Goal: Transaction & Acquisition: Purchase product/service

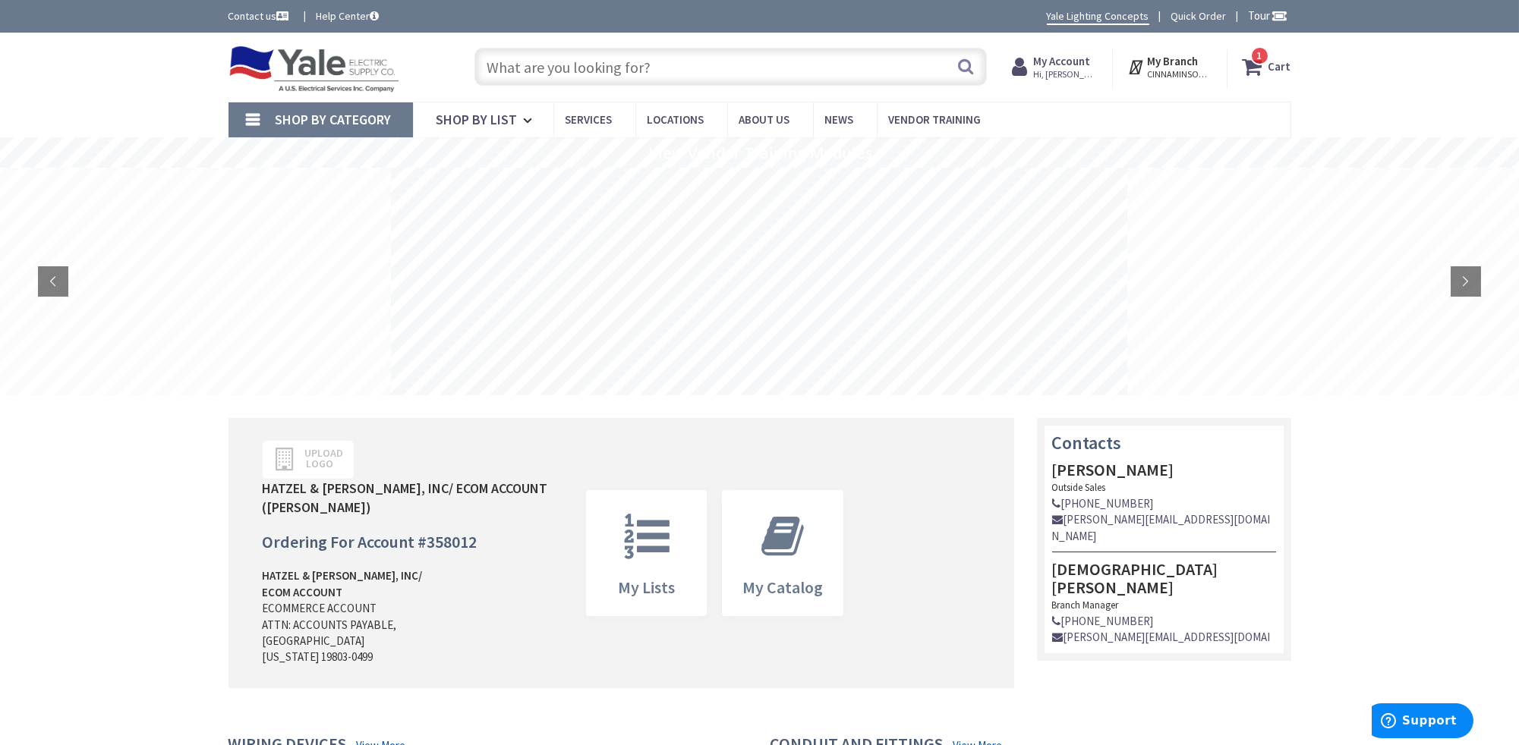
click at [1284, 68] on strong "Cart" at bounding box center [1279, 66] width 23 height 27
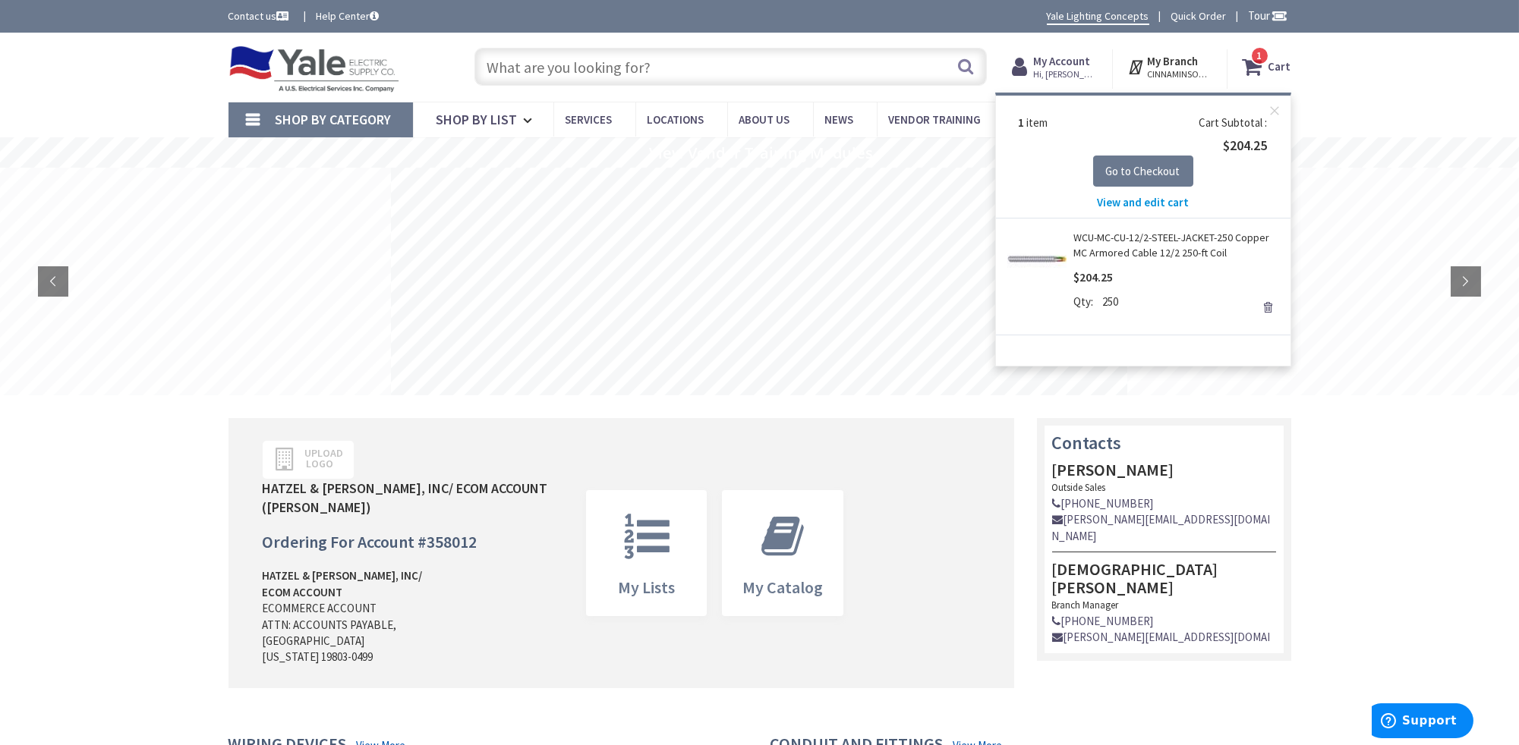
click at [1140, 198] on span "View and edit cart" at bounding box center [1143, 202] width 92 height 14
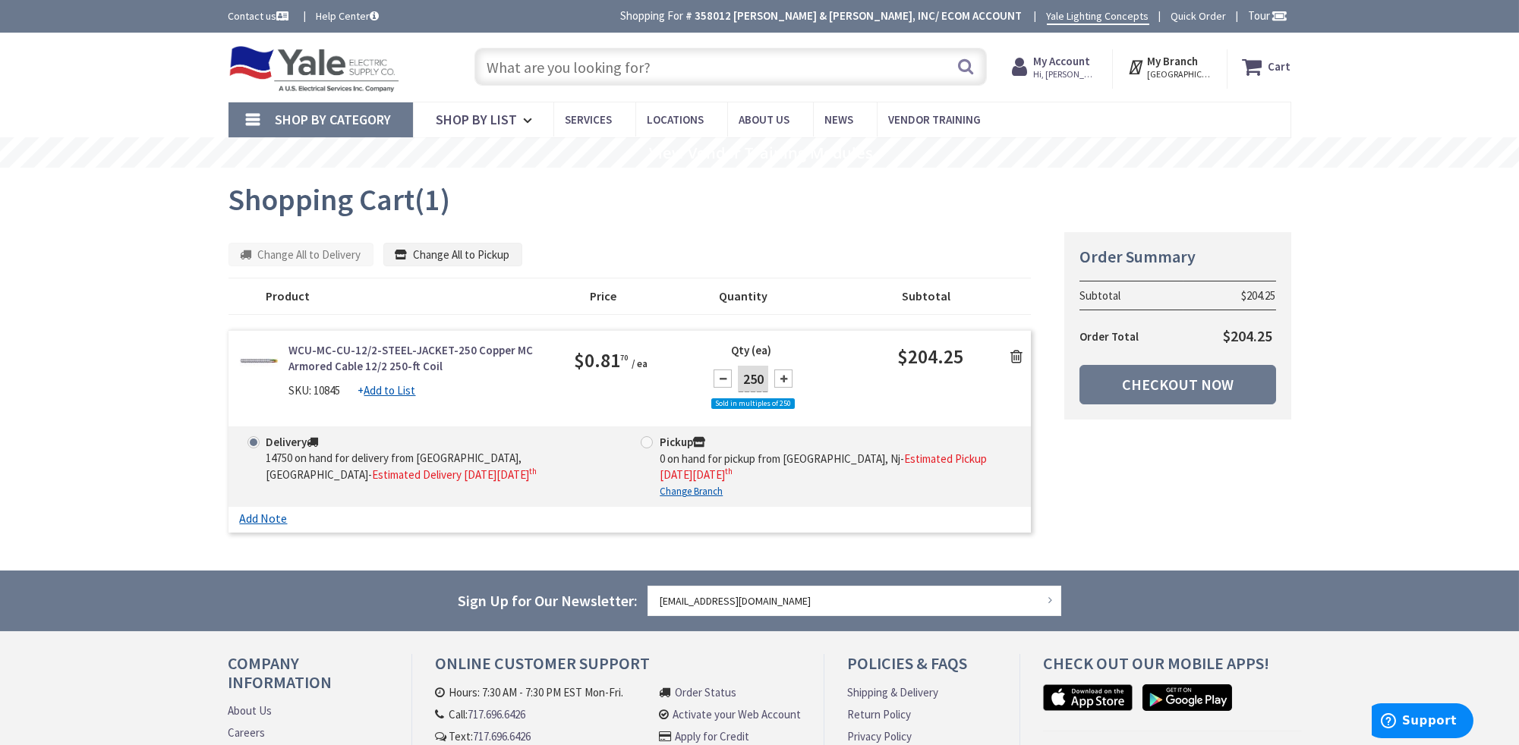
click at [1018, 354] on icon at bounding box center [1016, 356] width 12 height 15
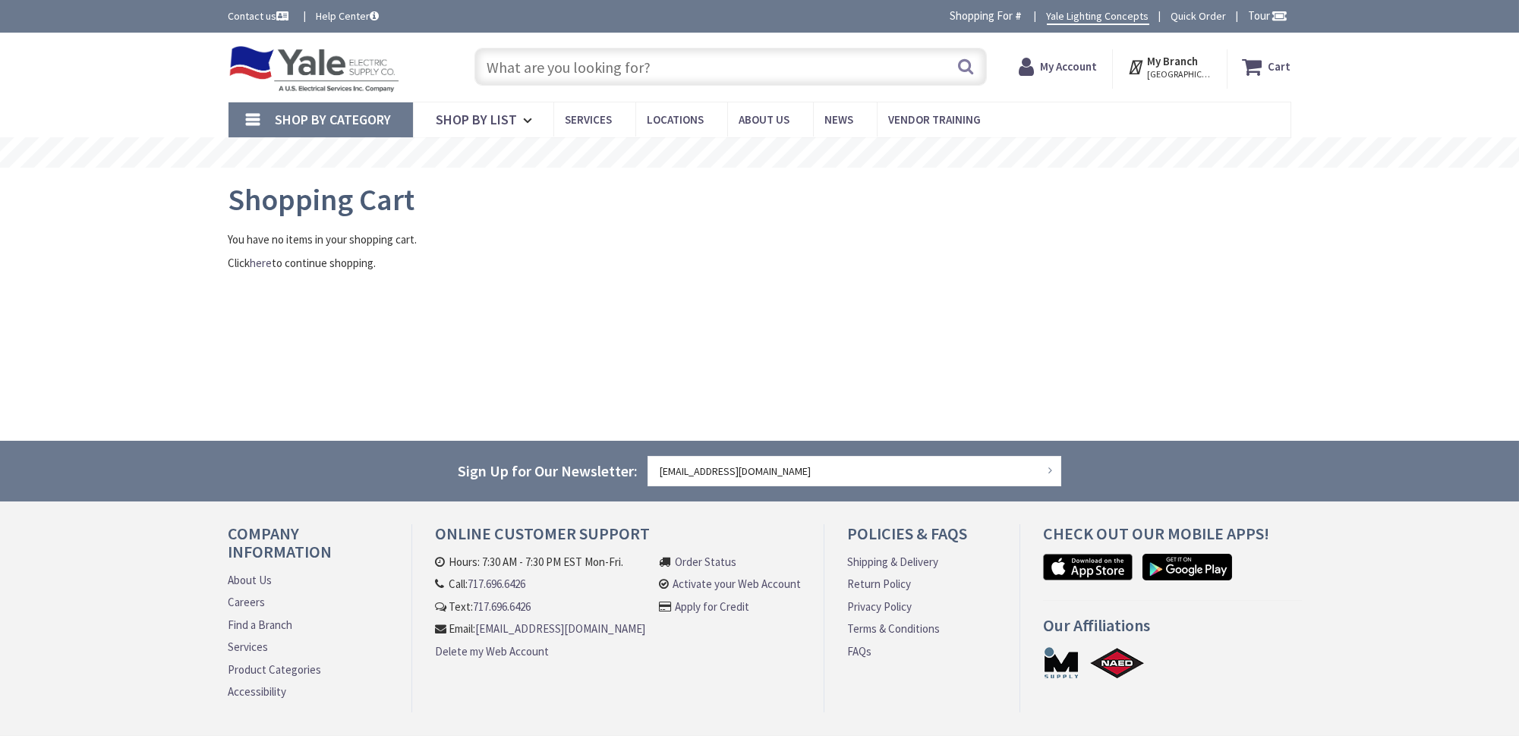
click at [589, 63] on input "text" at bounding box center [730, 67] width 512 height 38
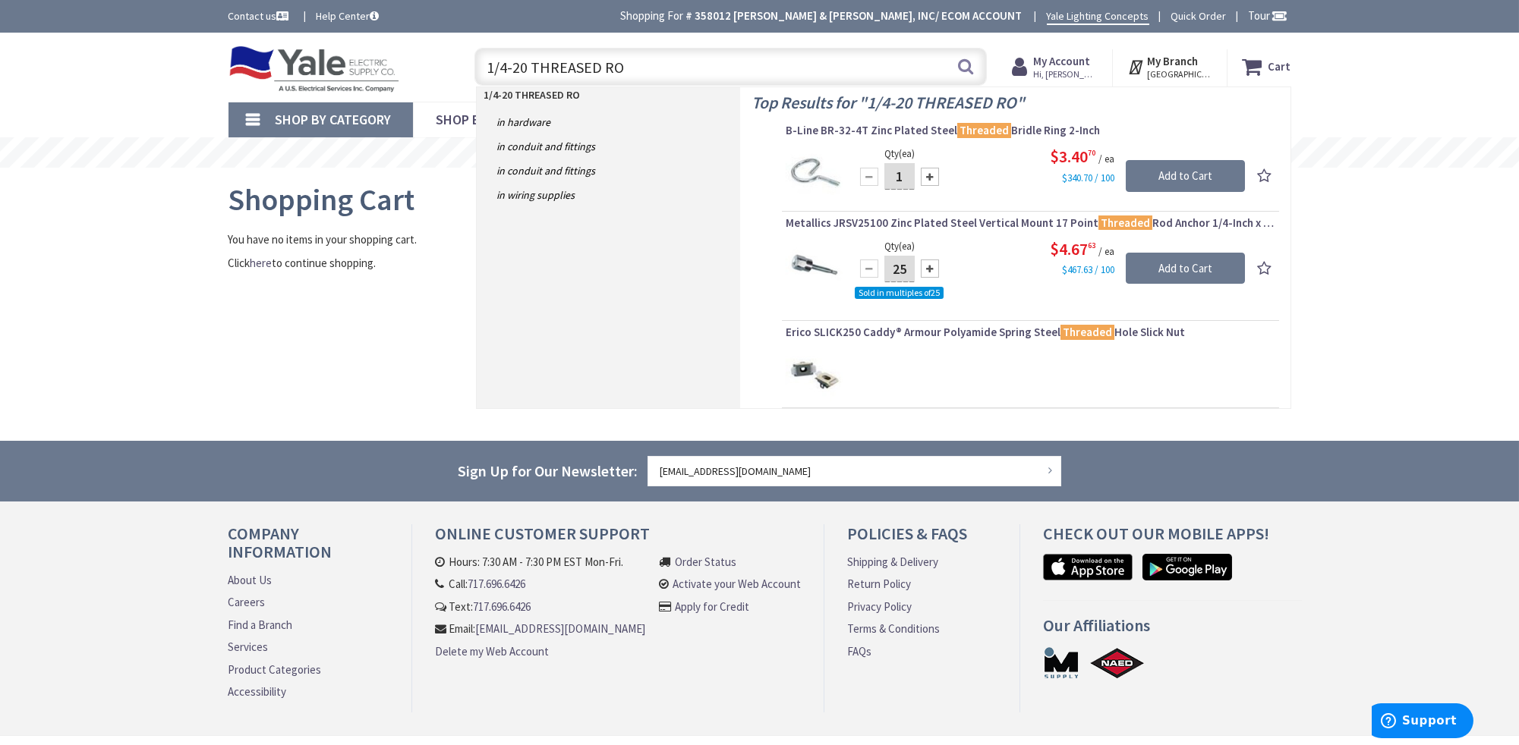
type input "1/4-20 THREASED ROD"
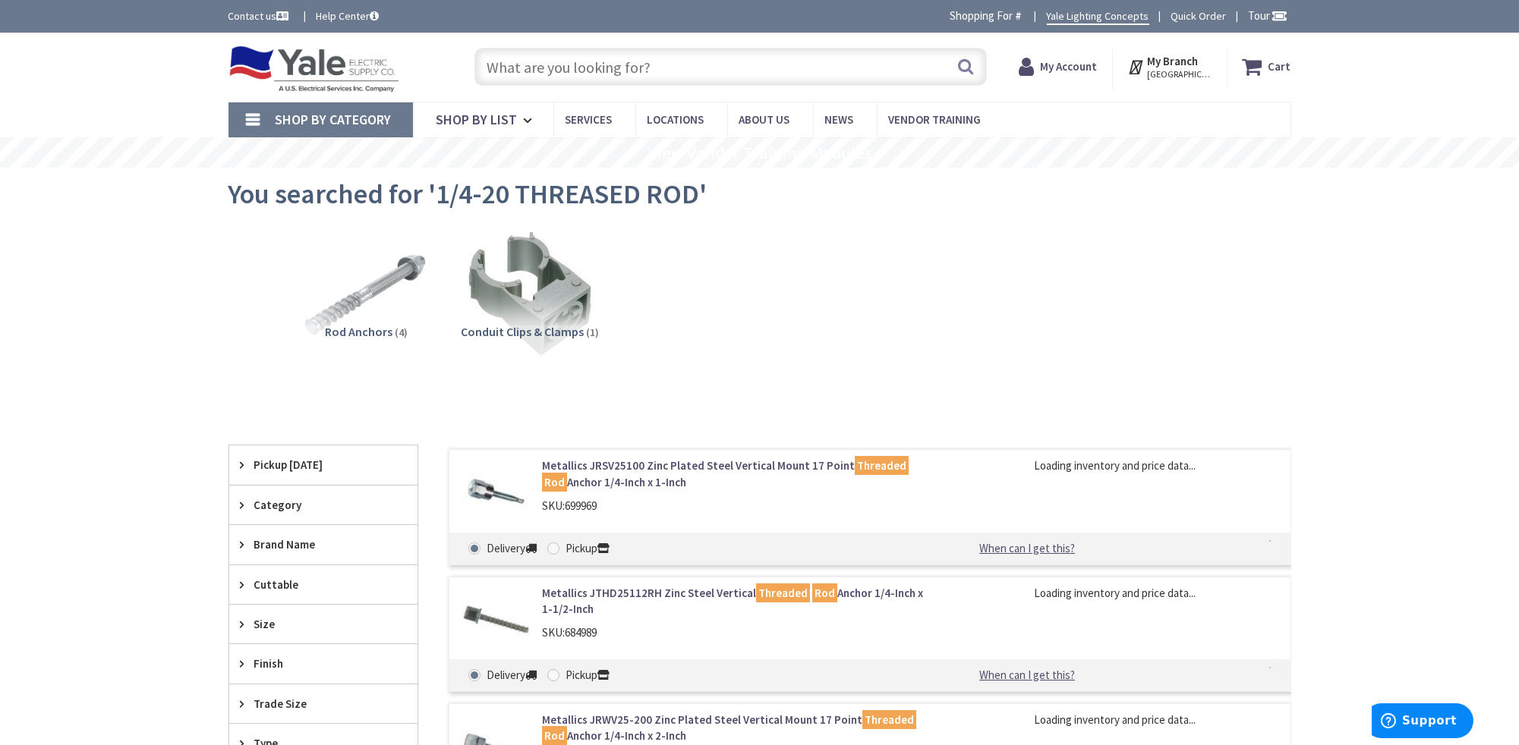
click at [589, 68] on input "text" at bounding box center [730, 67] width 512 height 38
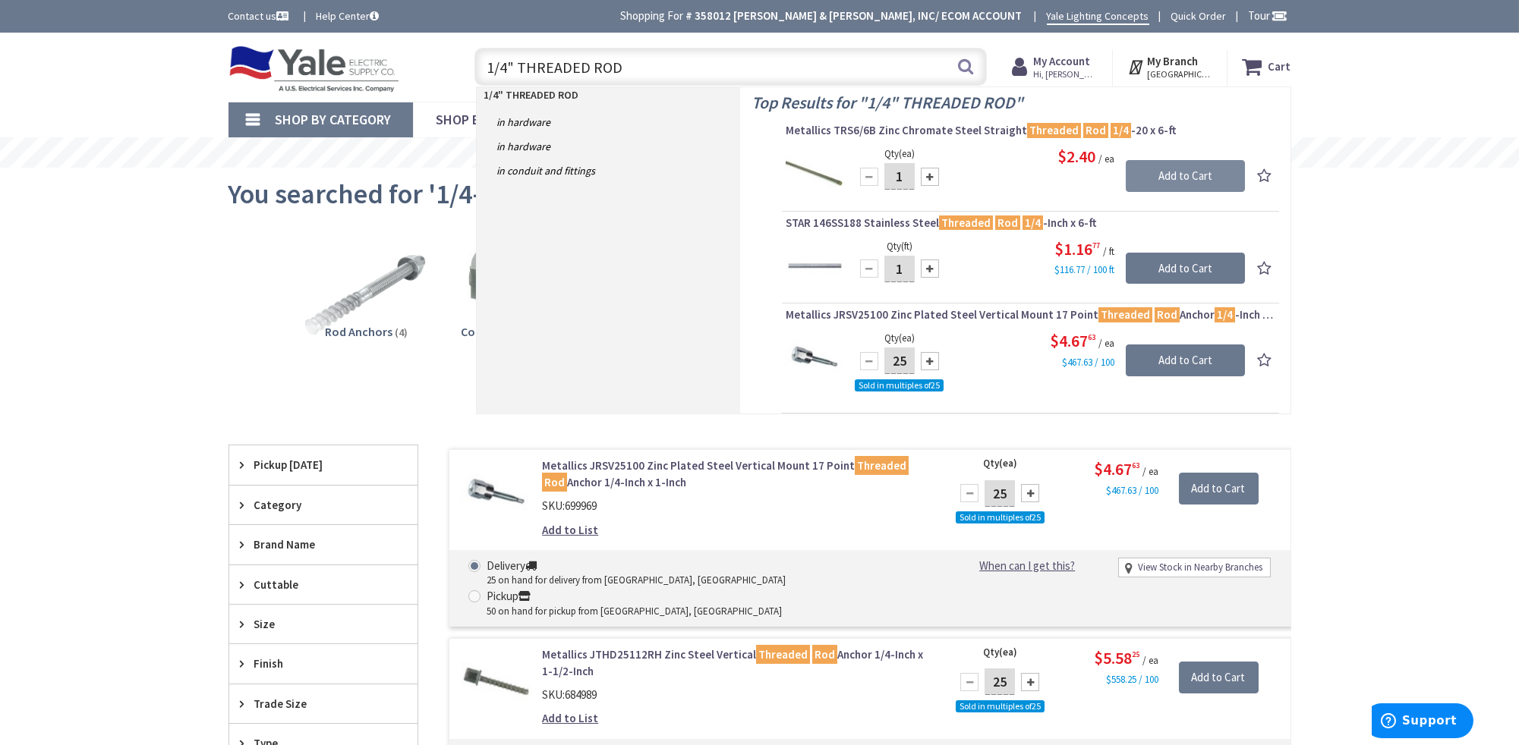
type input "1/4" THREADED ROD"
click at [1162, 174] on input "Add to Cart" at bounding box center [1185, 176] width 119 height 32
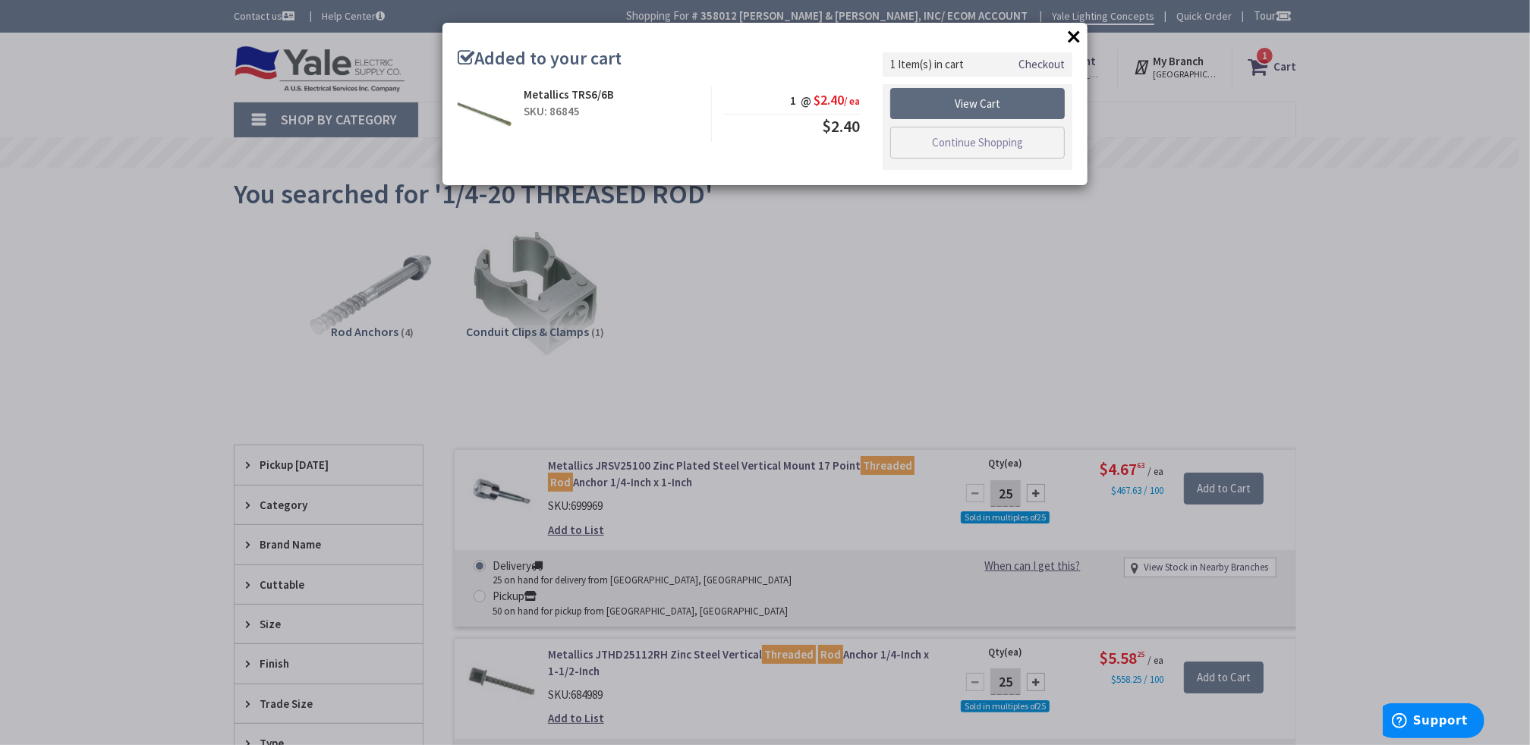
click at [971, 97] on link "View Cart" at bounding box center [977, 104] width 175 height 32
